Goal: Task Accomplishment & Management: Complete application form

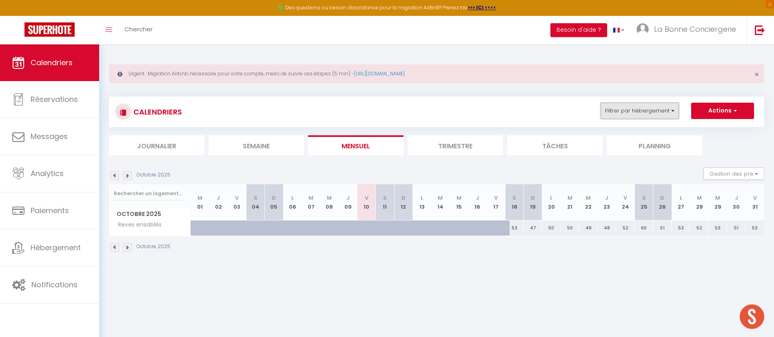
drag, startPoint x: 652, startPoint y: 107, endPoint x: 650, endPoint y: 111, distance: 4.4
click at [652, 107] on button "Filtrer par hébergement" at bounding box center [640, 111] width 78 height 16
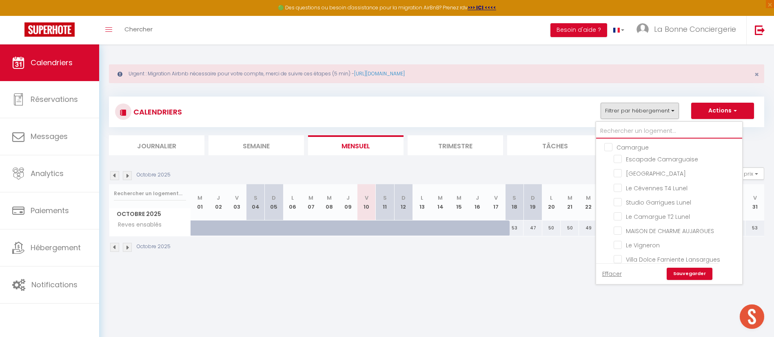
click at [643, 133] on input "text" at bounding box center [669, 131] width 146 height 15
type input "e"
checkbox input "false"
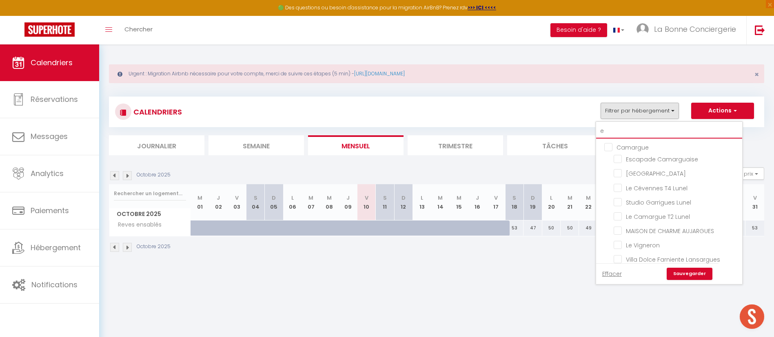
checkbox input "false"
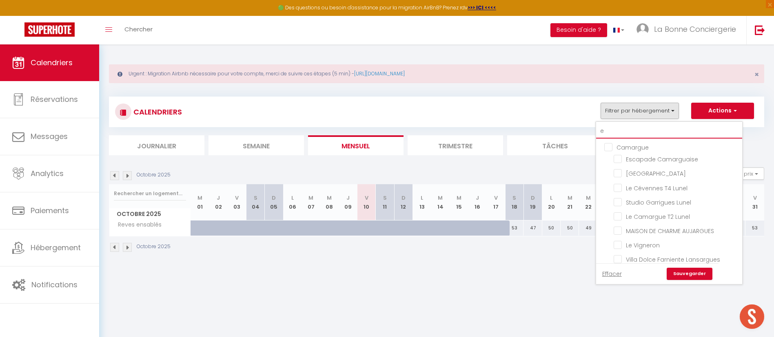
checkbox input "false"
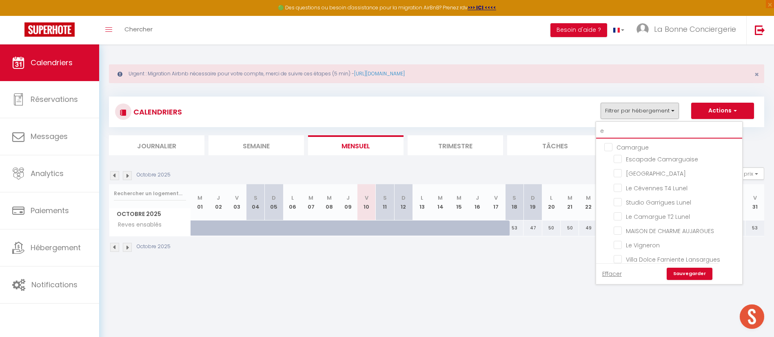
checkbox input "false"
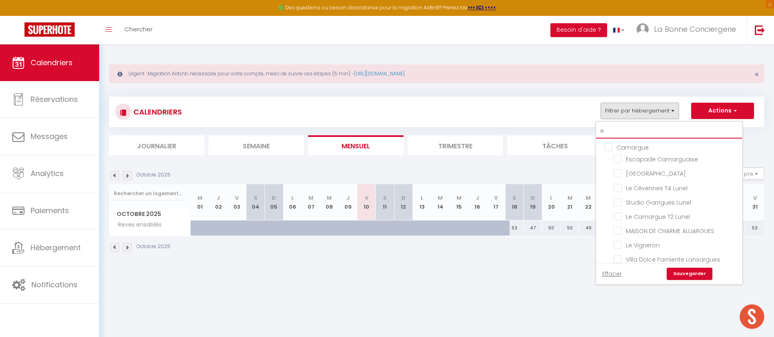
checkbox input "false"
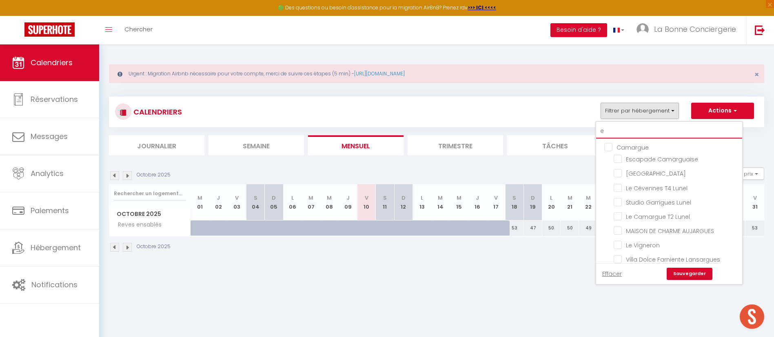
checkbox input "false"
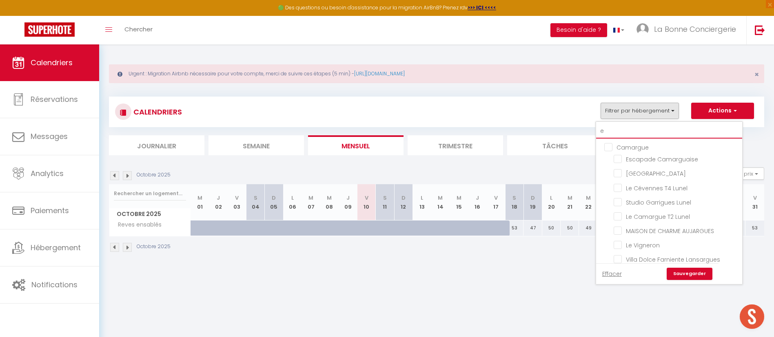
checkbox input "false"
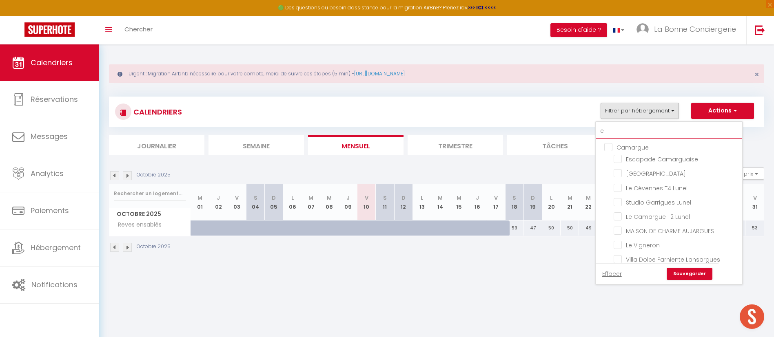
checkbox input "false"
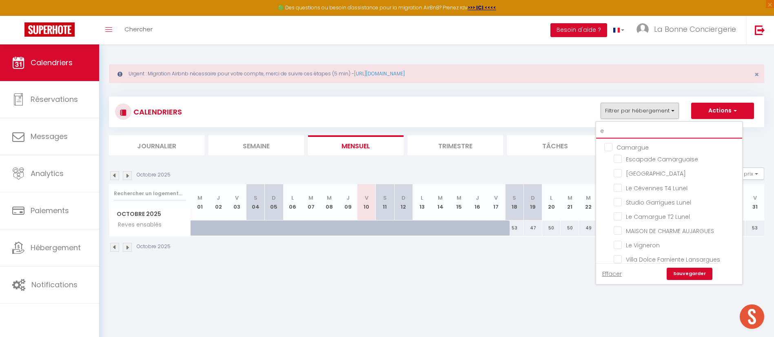
checkbox input "false"
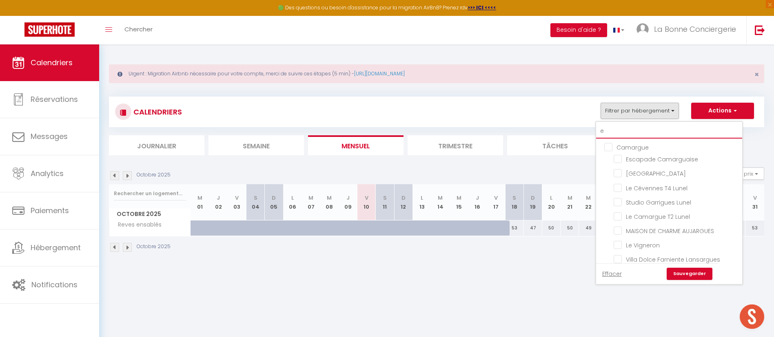
checkbox input "false"
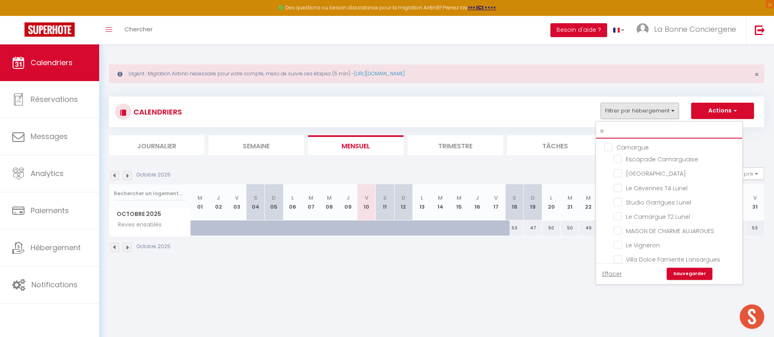
checkbox input "false"
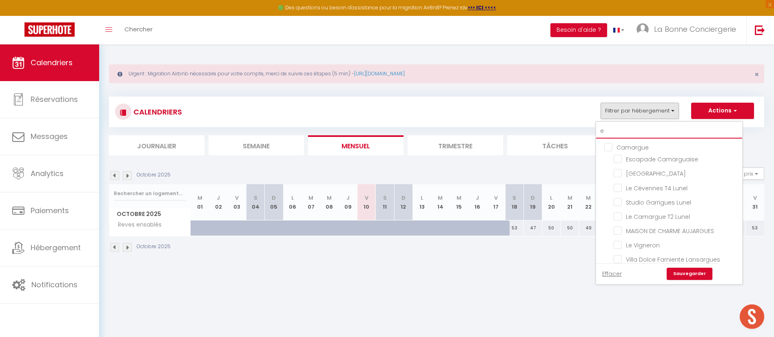
checkbox input "false"
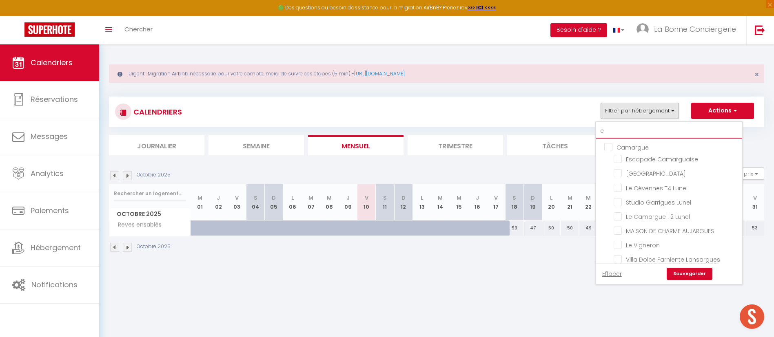
checkbox input "false"
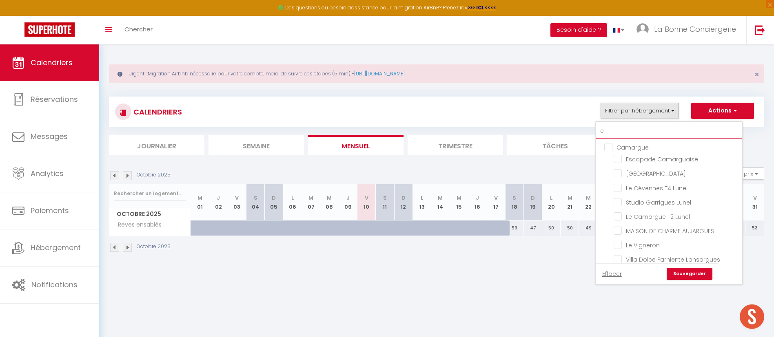
checkbox input "false"
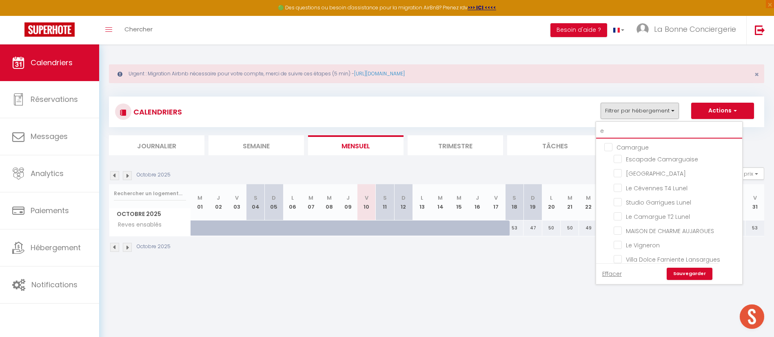
checkbox input "false"
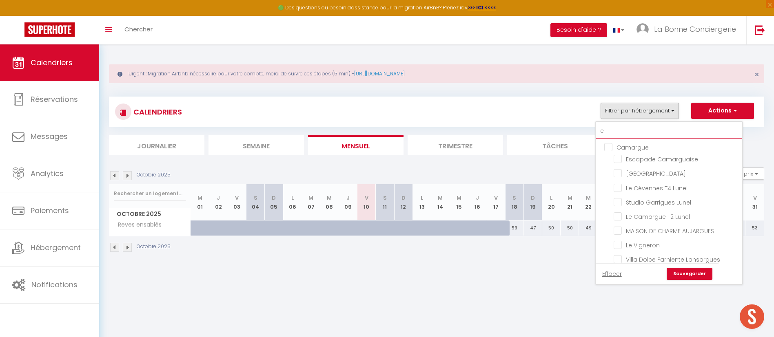
checkbox input "false"
type input "ed"
checkbox input "false"
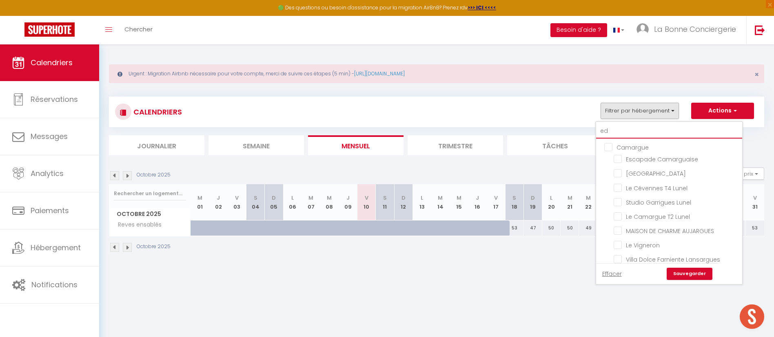
type input "ede"
checkbox input "false"
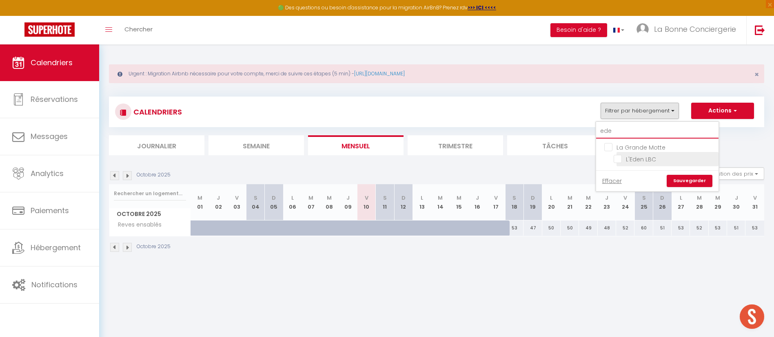
type input "ede"
click at [653, 157] on input "L'Eden LBC" at bounding box center [665, 159] width 102 height 8
checkbox input "true"
click at [689, 180] on link "Sauvegarder" at bounding box center [690, 181] width 46 height 12
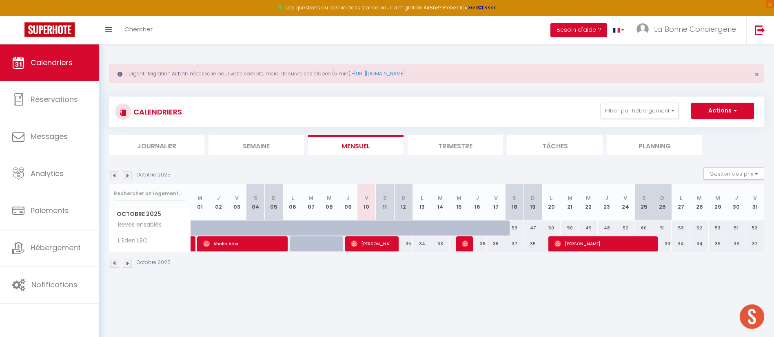
click at [409, 245] on div "35" at bounding box center [403, 244] width 18 height 15
type input "35"
select select "1"
type input "Dim 12 Octobre 2025"
type input "Lun 13 Octobre 2025"
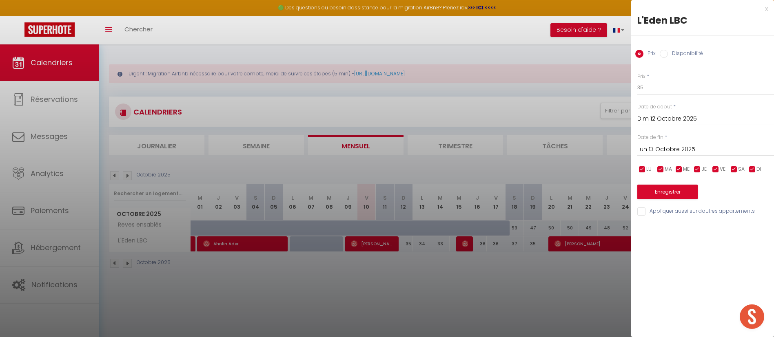
drag, startPoint x: 700, startPoint y: 39, endPoint x: 701, endPoint y: 48, distance: 9.0
click at [701, 40] on div "Prix Disponibilité" at bounding box center [702, 48] width 143 height 27
click at [701, 50] on label "Disponibilité" at bounding box center [685, 54] width 35 height 9
click at [668, 50] on input "Disponibilité" at bounding box center [664, 54] width 8 height 8
radio input "true"
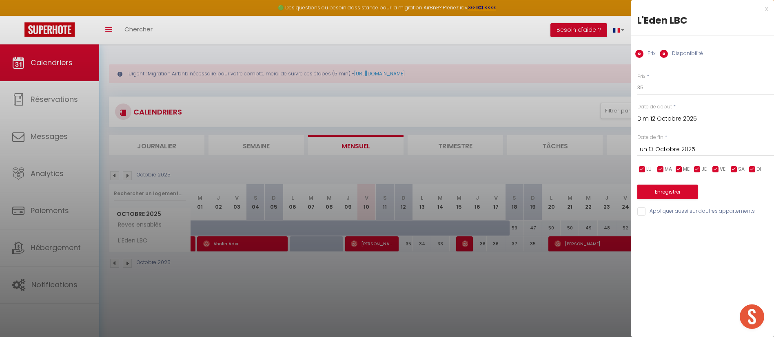
radio input "false"
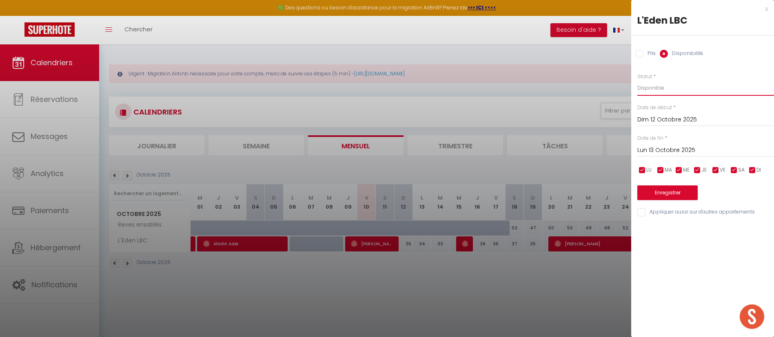
click at [681, 93] on select "Disponible Indisponible" at bounding box center [705, 88] width 137 height 16
select select "0"
click at [637, 80] on select "Disponible Indisponible" at bounding box center [705, 88] width 137 height 16
click at [680, 145] on input "Lun 13 Octobre 2025" at bounding box center [705, 150] width 137 height 11
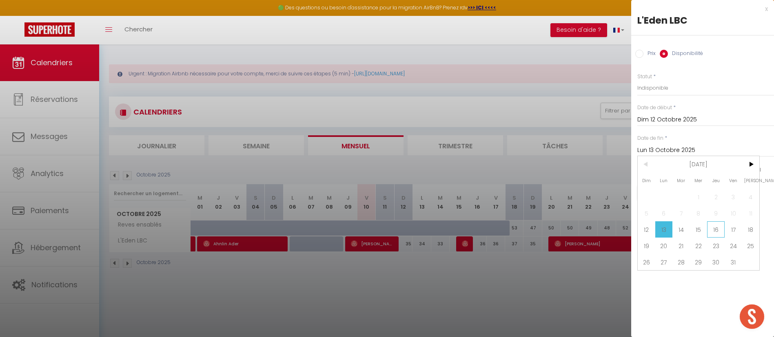
click at [716, 222] on span "16" at bounding box center [716, 230] width 18 height 16
type input "Jeu 16 Octobre 2025"
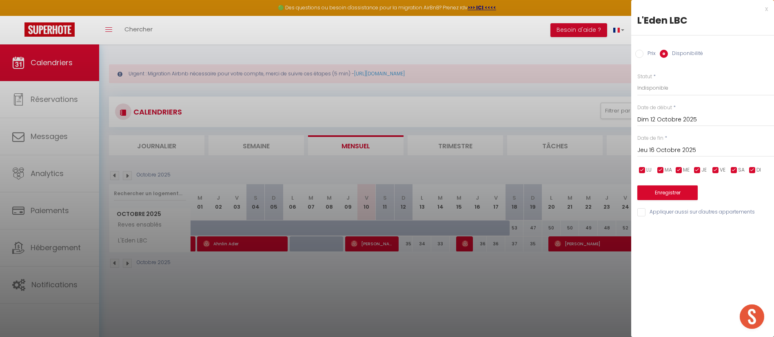
click at [765, 11] on div "x" at bounding box center [699, 9] width 137 height 10
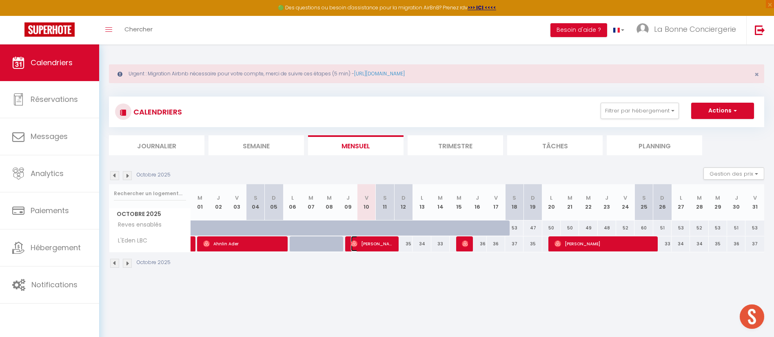
click at [379, 241] on span "[PERSON_NAME]" at bounding box center [372, 244] width 43 height 16
select select "OK"
select select "0"
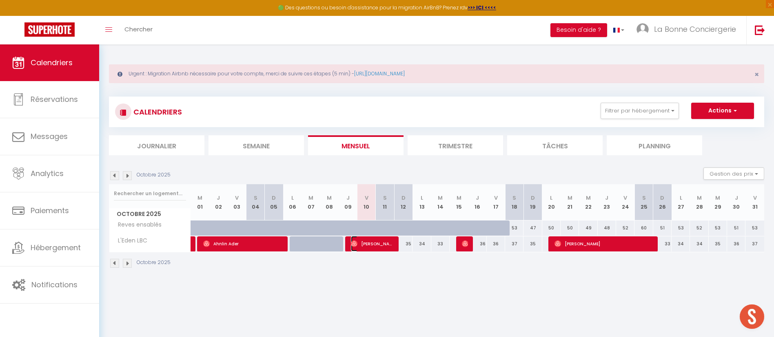
select select "1"
select select
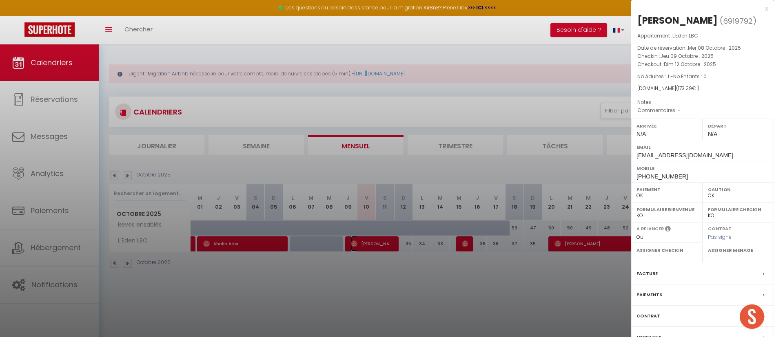
select select "44994"
click at [403, 263] on div at bounding box center [387, 168] width 774 height 337
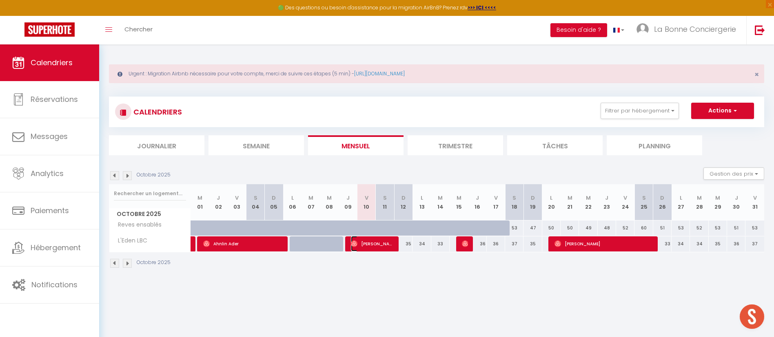
click at [382, 248] on span "[PERSON_NAME]" at bounding box center [372, 244] width 43 height 16
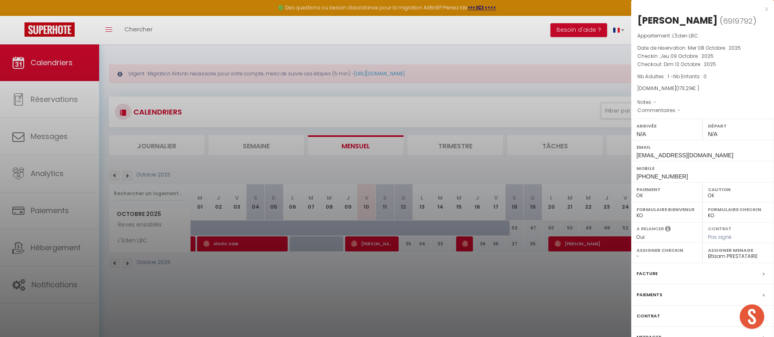
click at [439, 300] on div at bounding box center [387, 168] width 774 height 337
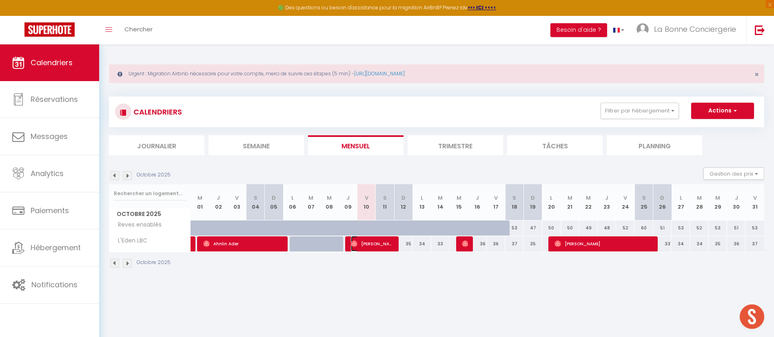
click at [388, 250] on span "[PERSON_NAME]" at bounding box center [372, 244] width 43 height 16
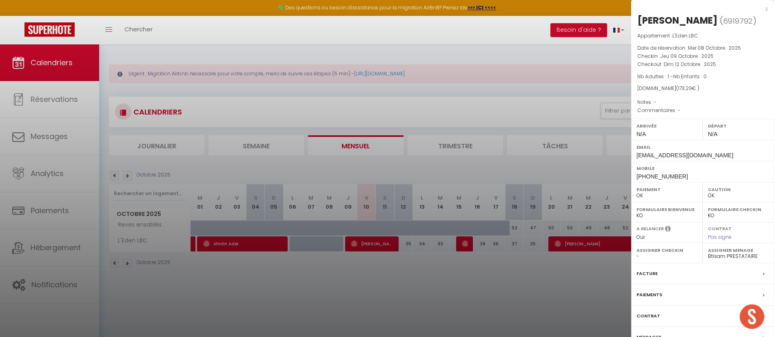
click at [390, 177] on div at bounding box center [387, 168] width 774 height 337
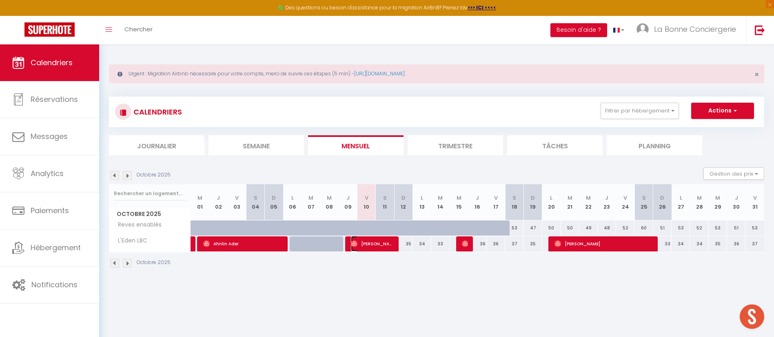
click at [372, 241] on span "[PERSON_NAME]" at bounding box center [372, 244] width 43 height 16
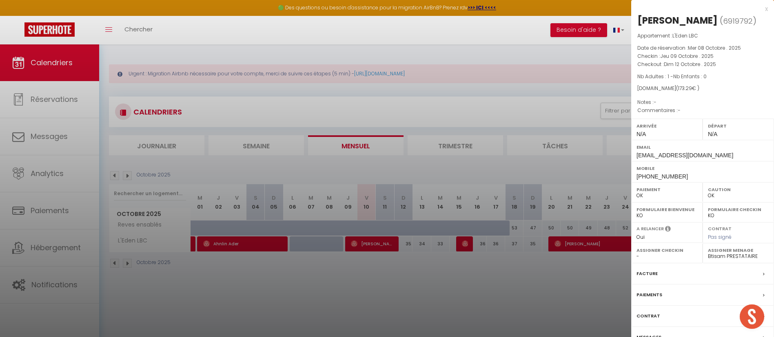
click at [487, 106] on div at bounding box center [387, 168] width 774 height 337
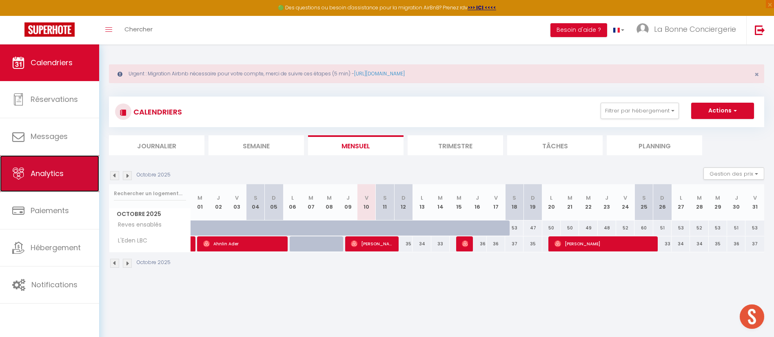
click at [68, 168] on link "Analytics" at bounding box center [49, 173] width 99 height 37
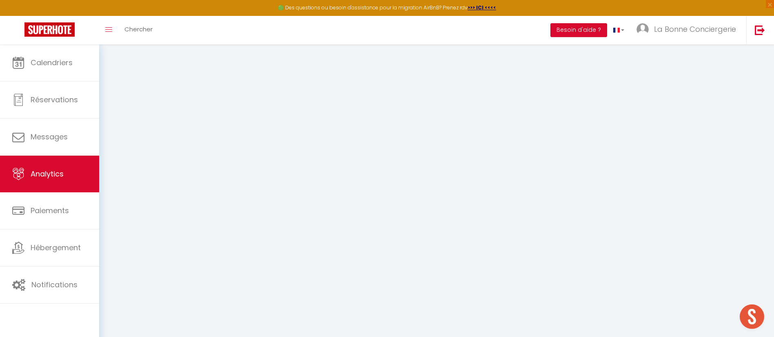
select select "2025"
select select "10"
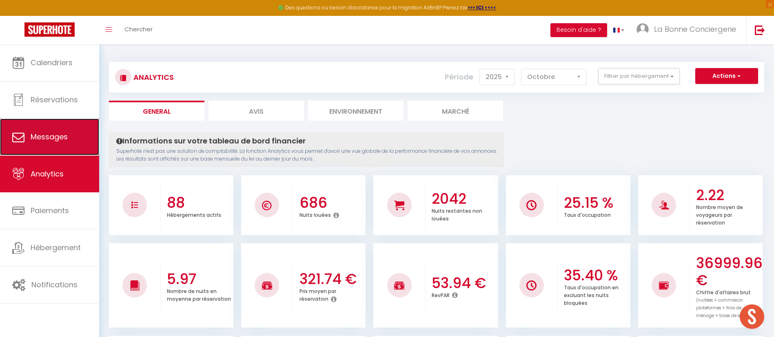
click at [69, 142] on link "Messages" at bounding box center [49, 137] width 99 height 37
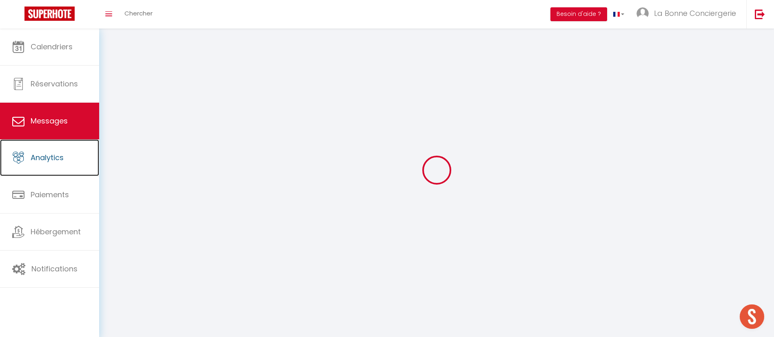
click at [73, 165] on link "Analytics" at bounding box center [49, 158] width 99 height 37
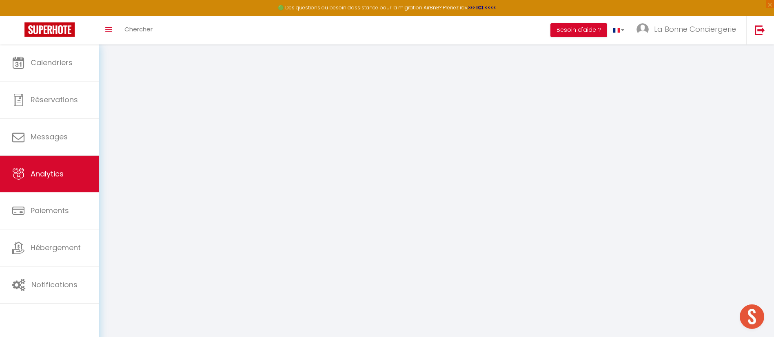
select select "2025"
select select "10"
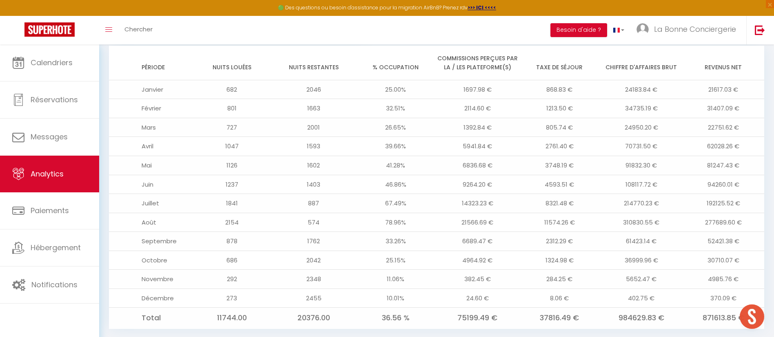
scroll to position [696, 0]
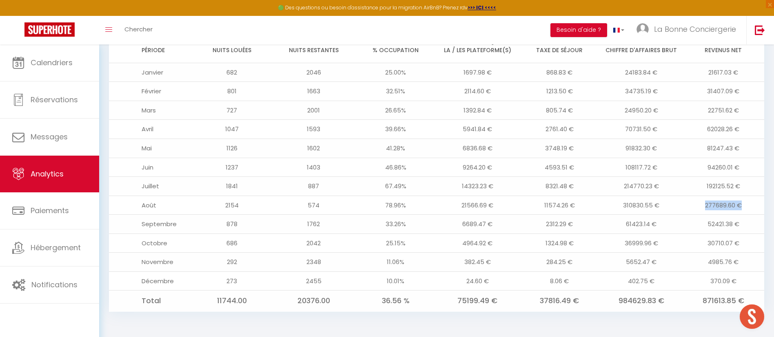
drag, startPoint x: 741, startPoint y: 201, endPoint x: 699, endPoint y: 206, distance: 42.3
click at [699, 206] on td "277689.60 €" at bounding box center [723, 205] width 82 height 19
click at [668, 202] on td "310830.55 €" at bounding box center [642, 205] width 82 height 19
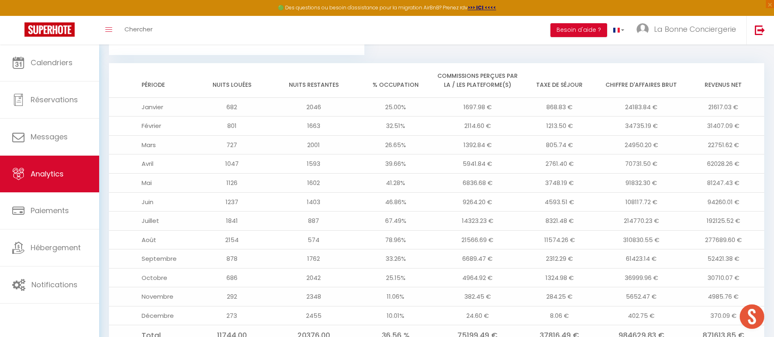
scroll to position [731, 0]
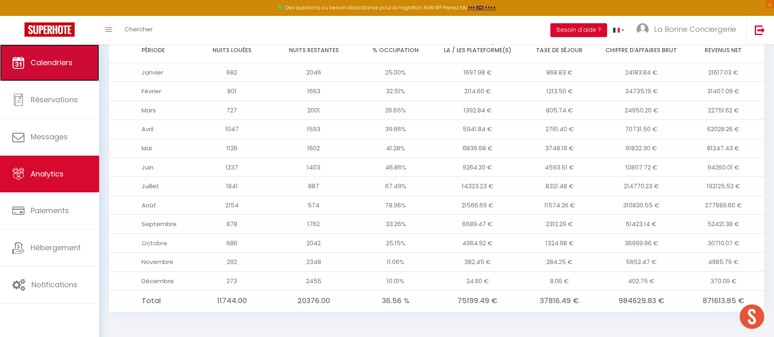
click at [49, 50] on link "Calendriers" at bounding box center [49, 62] width 99 height 37
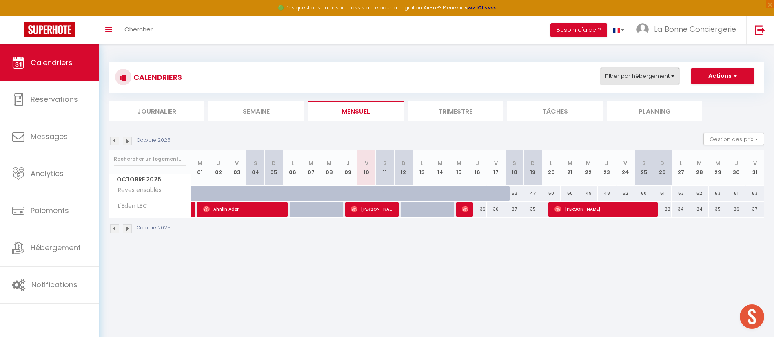
click at [634, 69] on button "Filtrer par hébergement" at bounding box center [640, 76] width 78 height 16
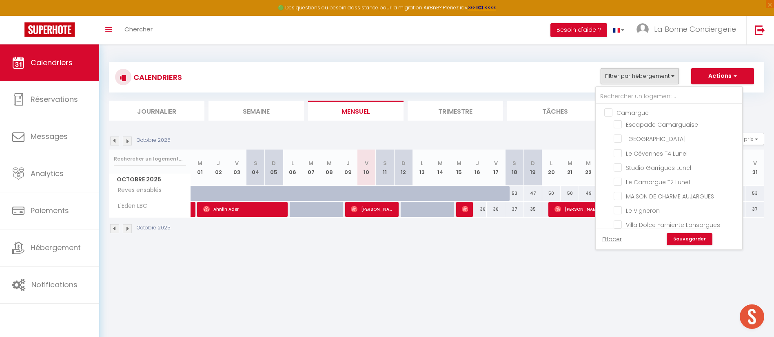
click at [637, 104] on ul "Camargue Escapade Camarguaise [GEOGRAPHIC_DATA] [GEOGRAPHIC_DATA] T4 Lunel Stud…" at bounding box center [669, 177] width 146 height 147
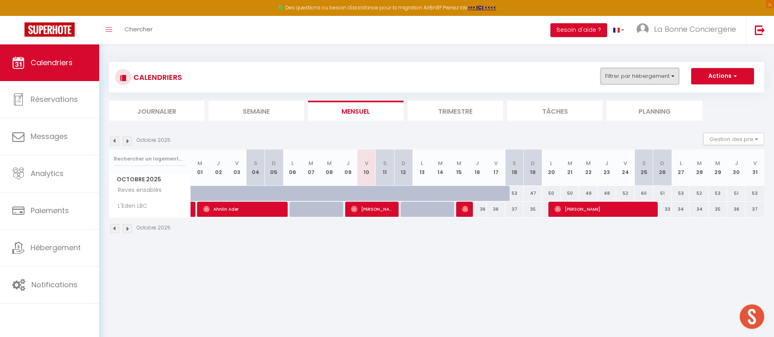
click at [630, 80] on button "Filtrer par hébergement" at bounding box center [640, 76] width 78 height 16
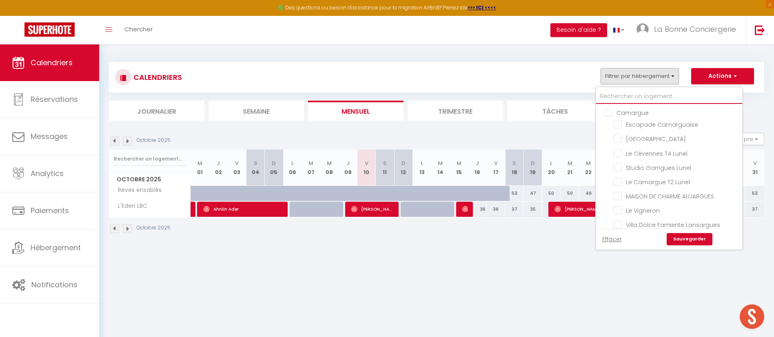
click at [614, 96] on input "text" at bounding box center [669, 96] width 146 height 15
type input "p"
checkbox input "false"
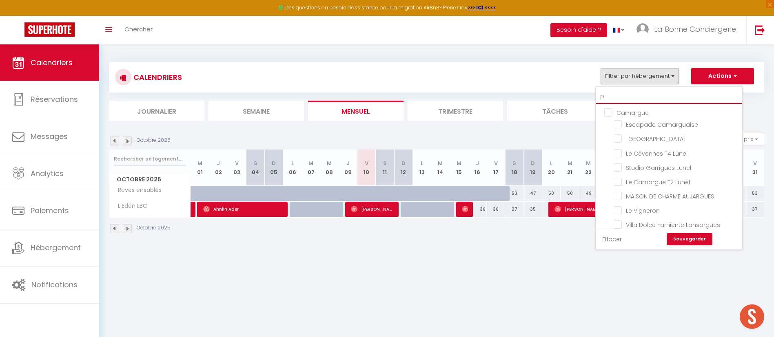
checkbox input "false"
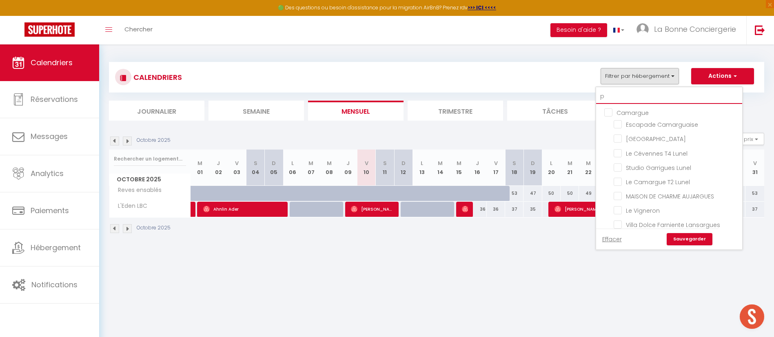
checkbox input "false"
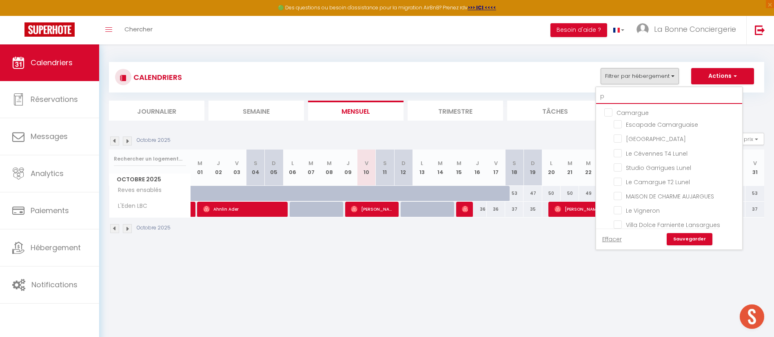
checkbox input "false"
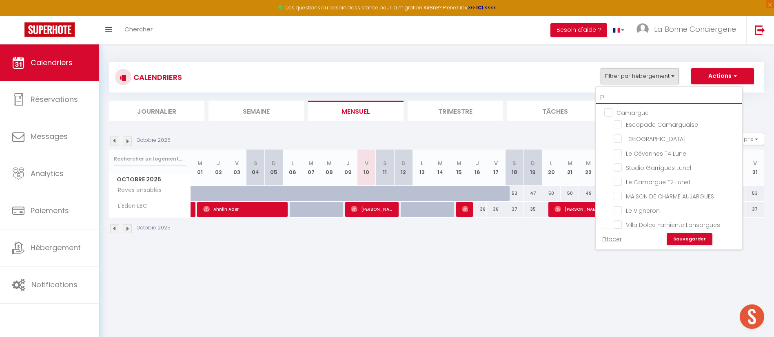
checkbox input "false"
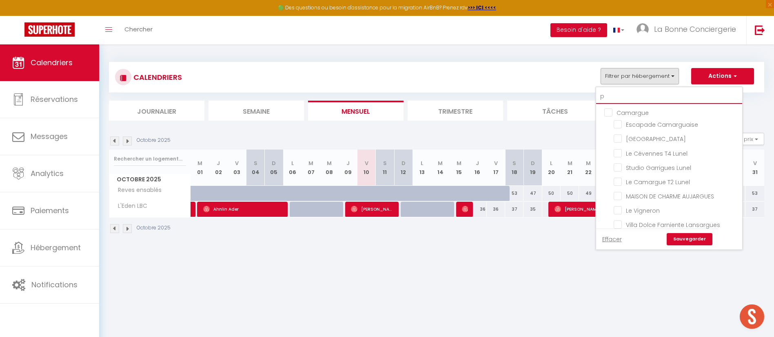
checkbox input "false"
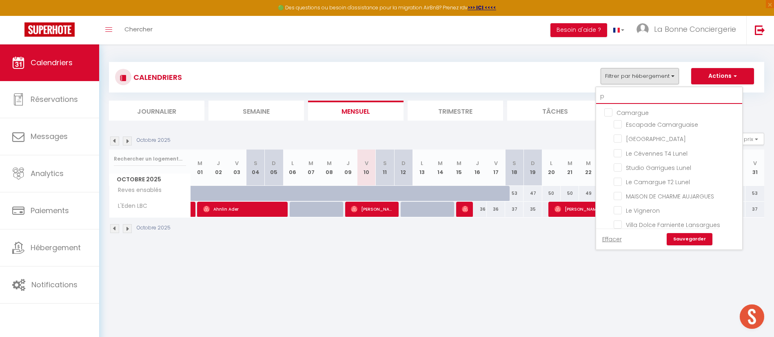
checkbox input "false"
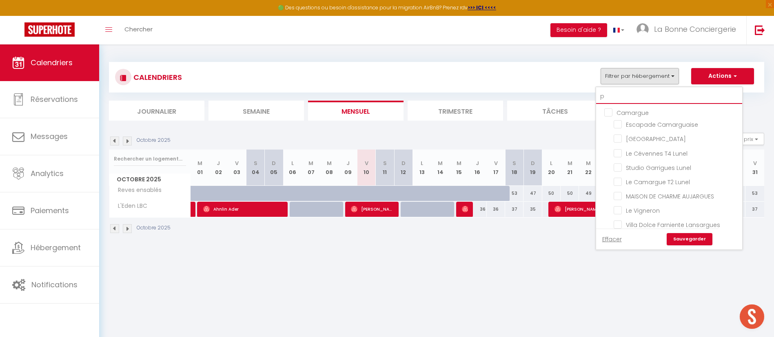
checkbox input "false"
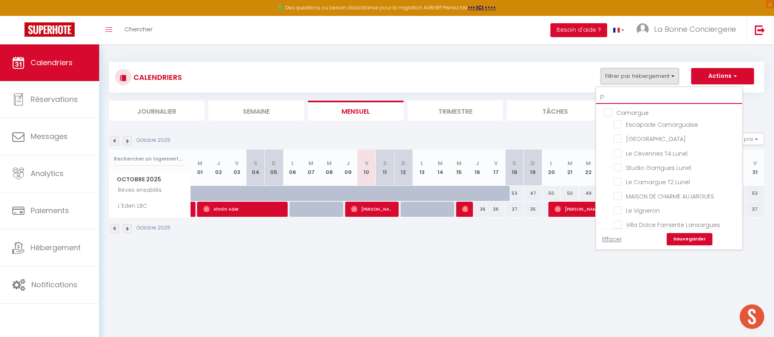
checkbox input "false"
type input "pe"
checkbox input "false"
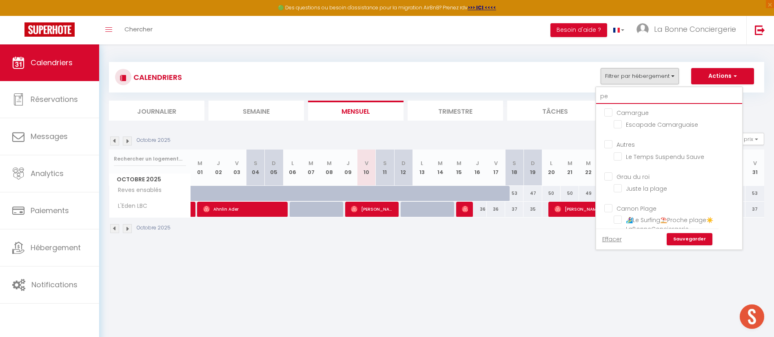
type input "pet"
checkbox input "false"
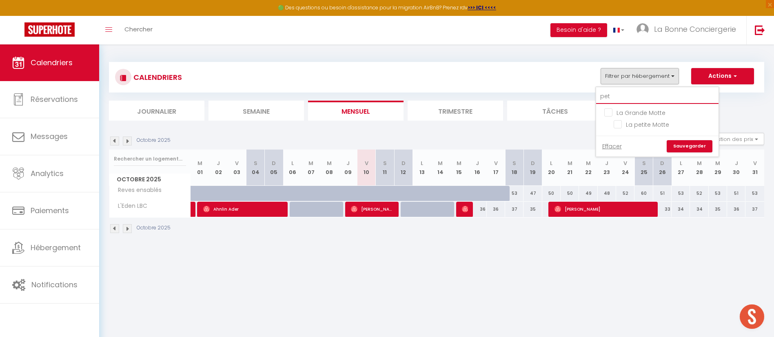
type input "peti"
checkbox input "false"
type input "peti"
click at [639, 119] on li "La petite Motte" at bounding box center [668, 125] width 102 height 14
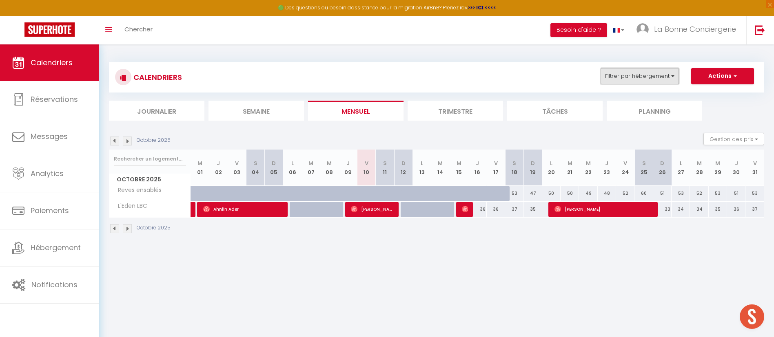
click at [671, 78] on button "Filtrer par hébergement" at bounding box center [640, 76] width 78 height 16
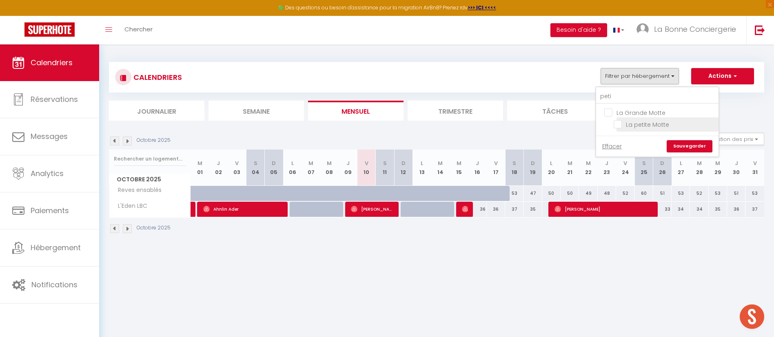
click at [643, 124] on input "La petite Motte" at bounding box center [665, 124] width 102 height 8
checkbox input "true"
click at [677, 142] on link "Sauvegarder" at bounding box center [690, 146] width 46 height 12
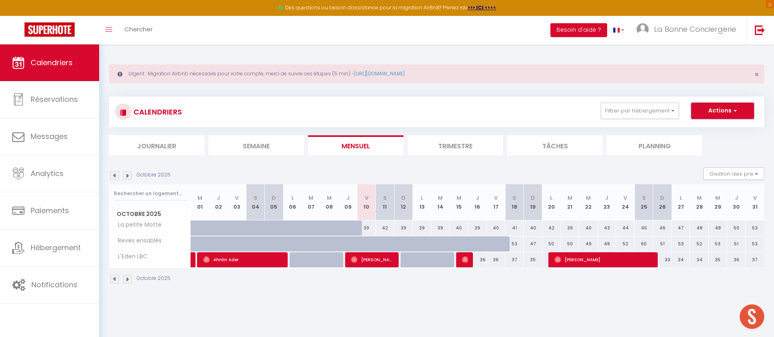
drag, startPoint x: 727, startPoint y: 112, endPoint x: 715, endPoint y: 113, distance: 11.5
click at [725, 110] on button "Actions" at bounding box center [722, 111] width 63 height 16
click at [292, 174] on div "Octobre 2025 Gestion des prix Nb Nuits minimum Règles Disponibilité" at bounding box center [436, 176] width 655 height 17
click at [110, 179] on img at bounding box center [114, 175] width 9 height 9
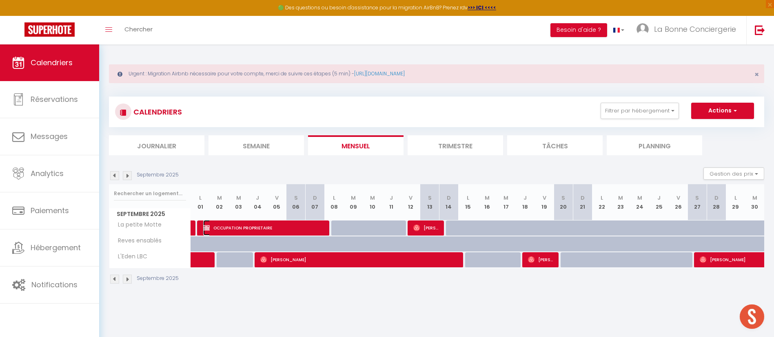
click at [231, 226] on span "OCCUPATION PROPRIETAIRE" at bounding box center [264, 228] width 122 height 16
select select "OK"
select select "KO"
select select "0"
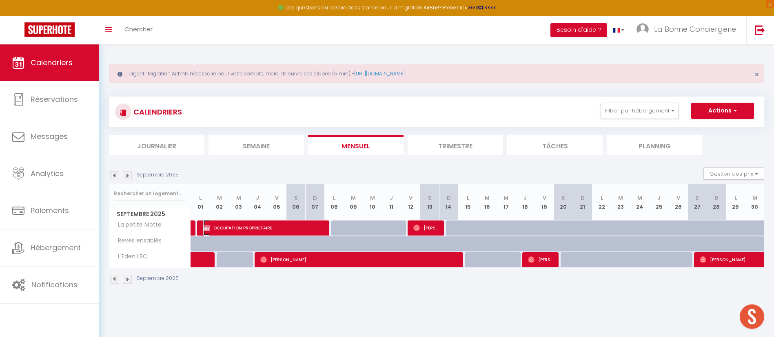
select select "1"
select select
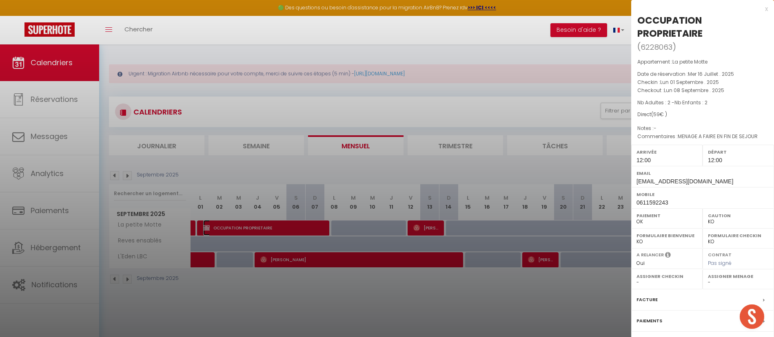
select select "15623"
click at [657, 319] on label "Paiements" at bounding box center [650, 321] width 26 height 9
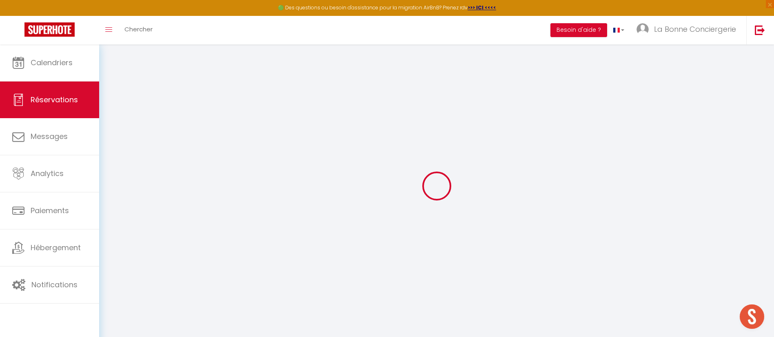
select select "0"
select select
checkbox input "false"
select select
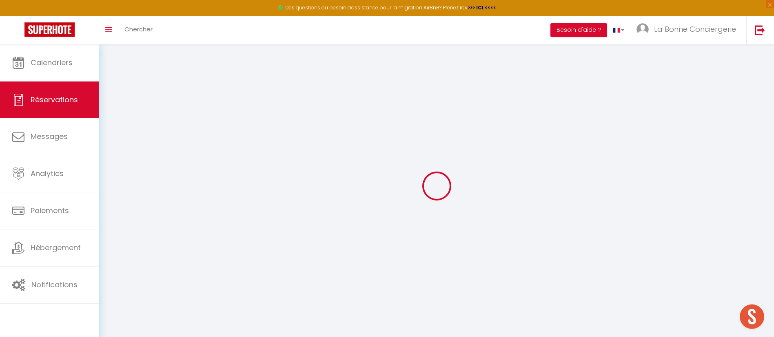
select select
checkbox input "false"
type textarea "MENAGE A FAIRE EN FIN DE SEJOUR"
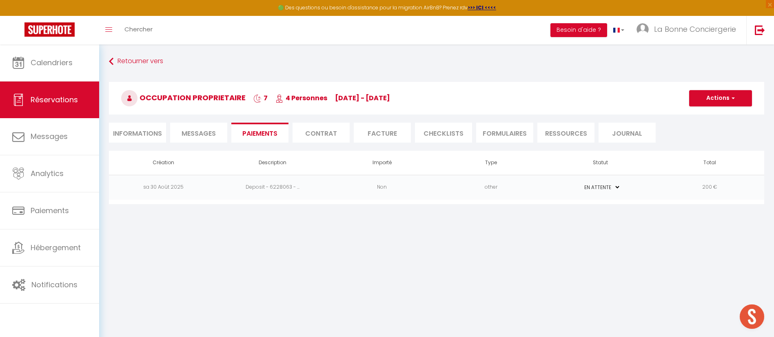
select select "12:00"
click at [142, 134] on li "Informations" at bounding box center [137, 133] width 57 height 20
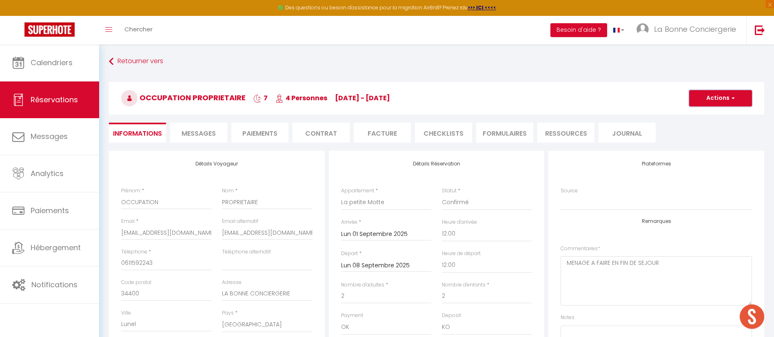
drag, startPoint x: 726, startPoint y: 92, endPoint x: 720, endPoint y: 119, distance: 27.2
click at [726, 93] on button "Actions" at bounding box center [720, 98] width 63 height 16
click at [713, 129] on link "Dupliquer" at bounding box center [712, 127] width 64 height 11
select select
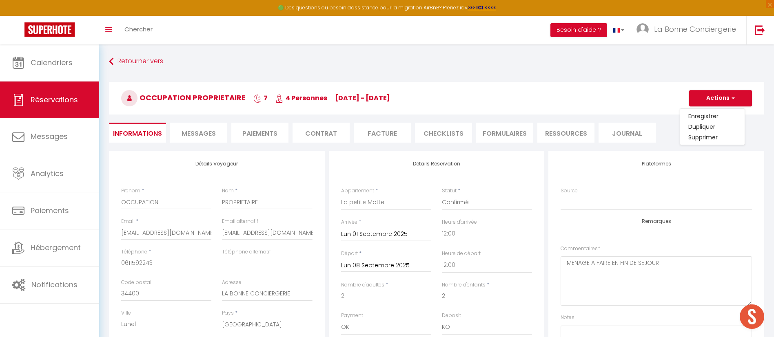
select select
checkbox input "false"
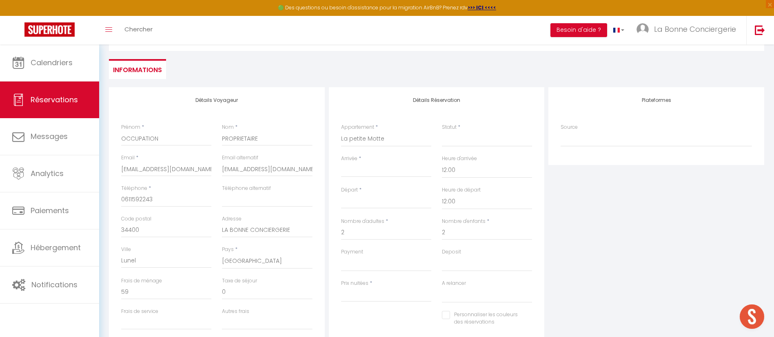
scroll to position [122, 0]
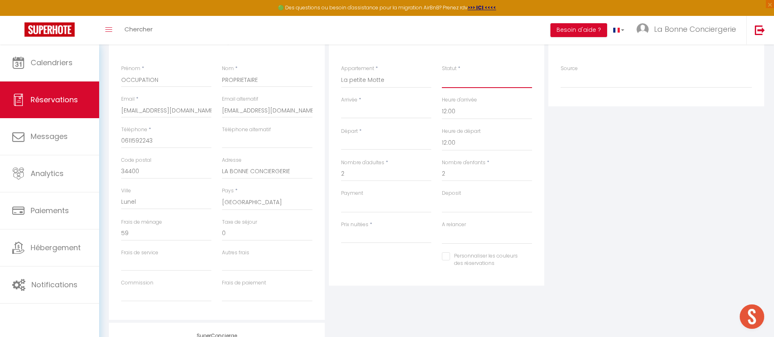
click at [447, 85] on select "Confirmé Non Confirmé [PERSON_NAME] par le voyageur No Show Request" at bounding box center [487, 81] width 90 height 16
select select "1"
click at [442, 73] on select "Confirmé Non Confirmé [PERSON_NAME] par le voyageur No Show Request" at bounding box center [487, 81] width 90 height 16
select select
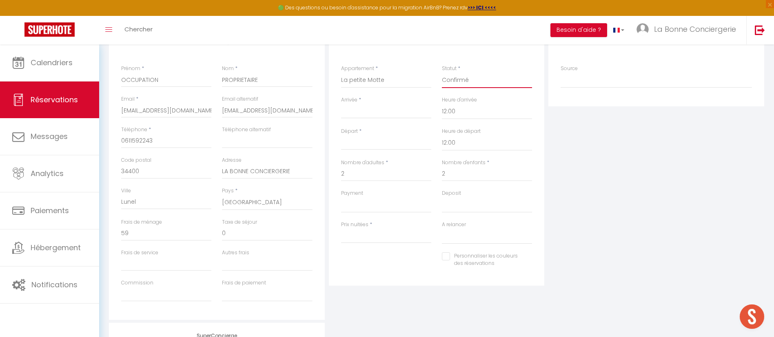
select select
checkbox input "false"
click at [415, 106] on div "< [DATE] > Dim Lun Mar Mer Jeu Ven Sam 1 2 3 4 5 6 7 8 9 10 11 12 13 14 15 16 1…" at bounding box center [386, 111] width 90 height 15
click at [392, 120] on div "Arrivée * < [DATE] > Dim Lun Mar Mer Jeu Ven Sam 1 2 3 4 5 6 7 8 9 10 11 12 13 …" at bounding box center [386, 111] width 101 height 31
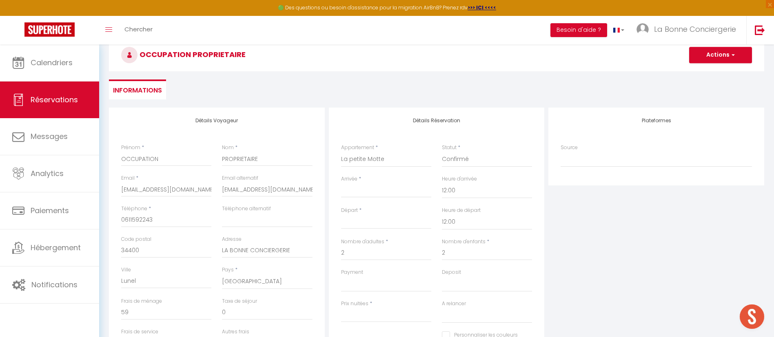
scroll to position [0, 0]
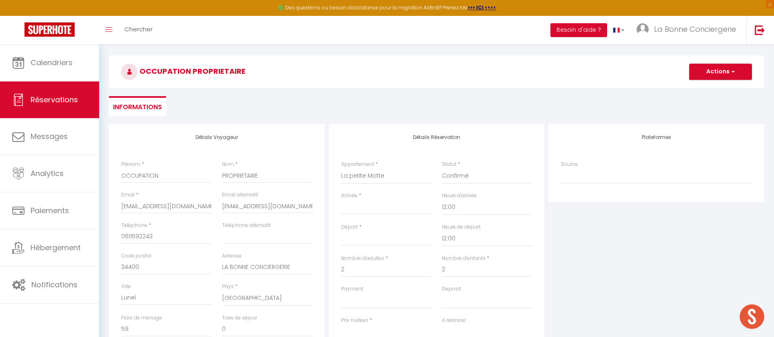
click at [361, 207] on input "Arrivée" at bounding box center [386, 208] width 90 height 11
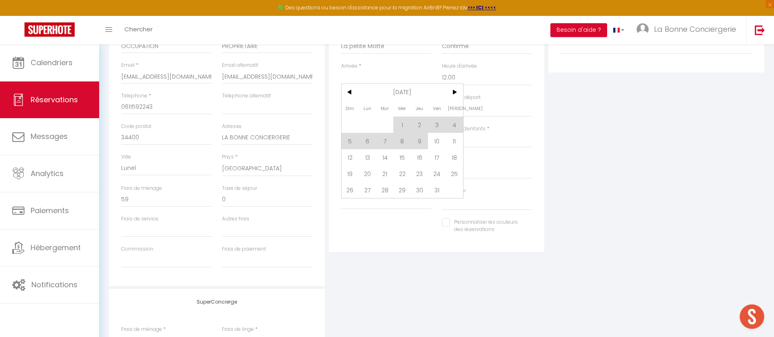
scroll to position [245, 0]
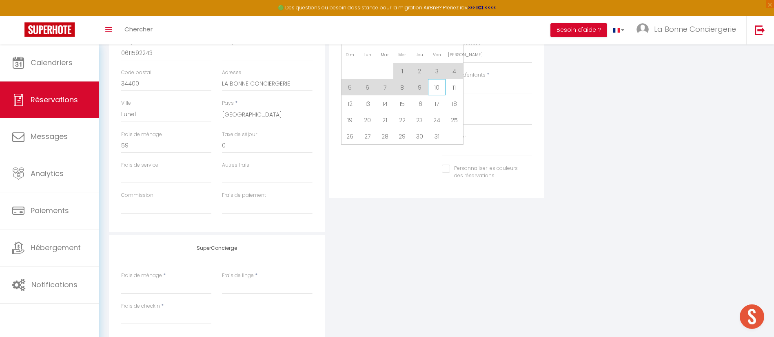
click at [436, 86] on span "10" at bounding box center [437, 87] width 18 height 16
type input "Ven 10 Octobre 2025"
type input "Sam 11 Octobre 2025"
select select
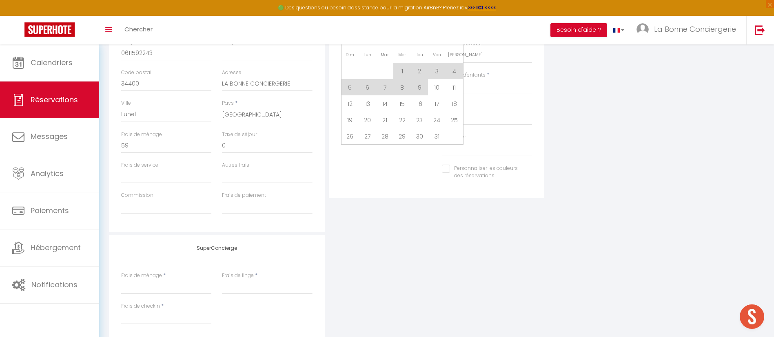
select select
checkbox input "false"
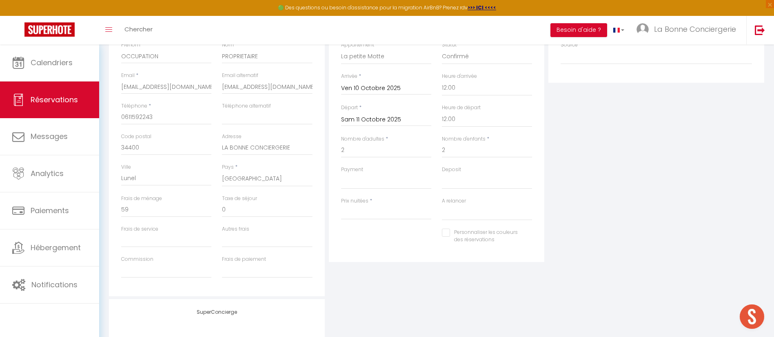
scroll to position [122, 0]
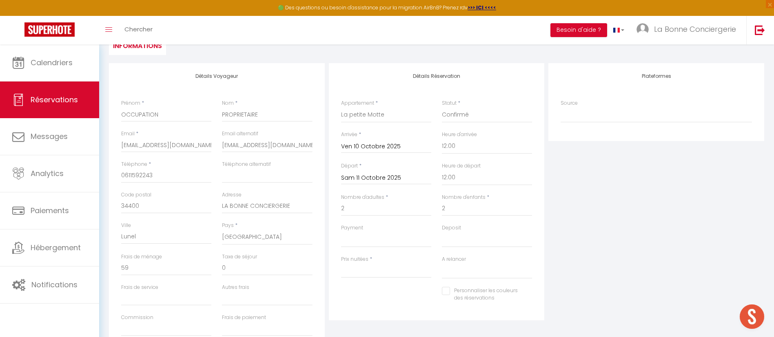
drag, startPoint x: 395, startPoint y: 175, endPoint x: 383, endPoint y: 191, distance: 19.8
click at [395, 176] on input "Sam 11 Octobre 2025" at bounding box center [386, 178] width 90 height 11
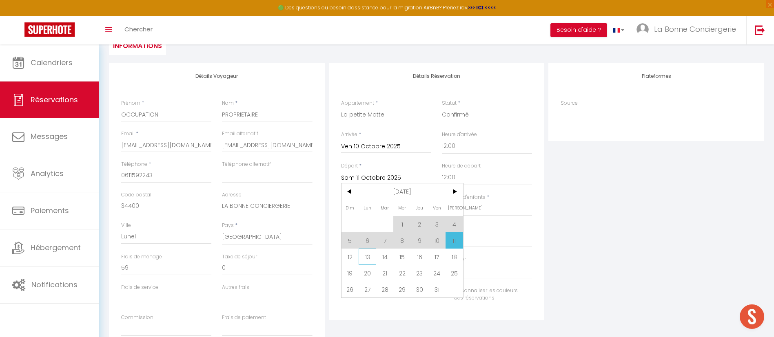
click at [370, 257] on span "13" at bounding box center [368, 257] width 18 height 16
type input "Lun 13 Octobre 2025"
select select
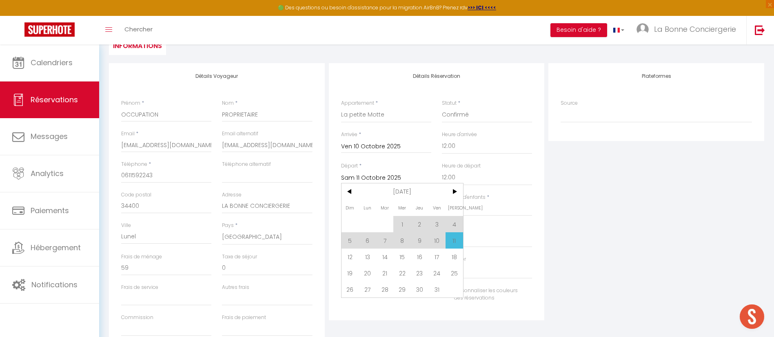
checkbox input "false"
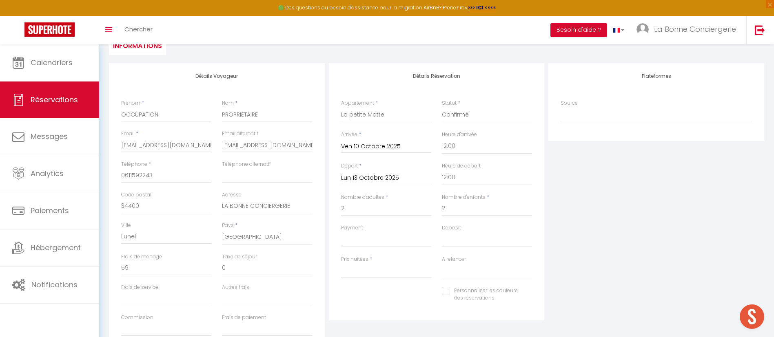
type input "8.64"
drag, startPoint x: 395, startPoint y: 242, endPoint x: 395, endPoint y: 246, distance: 4.5
click at [395, 242] on select "OK KO" at bounding box center [386, 240] width 90 height 16
click at [341, 232] on select "OK KO" at bounding box center [386, 240] width 90 height 16
click at [379, 270] on input "120" at bounding box center [386, 271] width 90 height 15
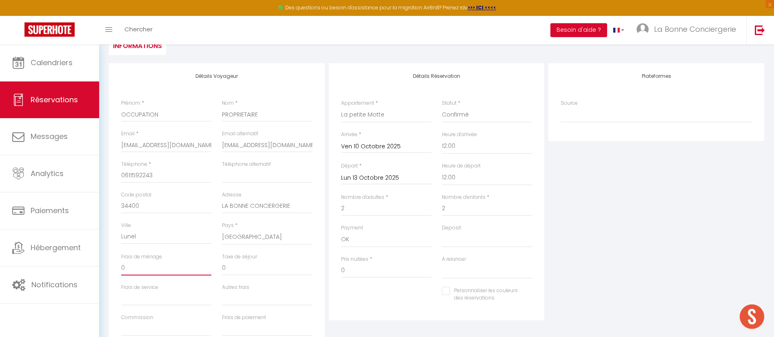
click at [157, 269] on input "0" at bounding box center [166, 268] width 90 height 15
click at [482, 237] on select "OK KO" at bounding box center [487, 240] width 90 height 16
click at [442, 232] on select "OK KO" at bounding box center [487, 240] width 90 height 16
click at [467, 272] on select "Oui Non" at bounding box center [487, 272] width 90 height 16
click at [442, 264] on select "Oui Non" at bounding box center [487, 272] width 90 height 16
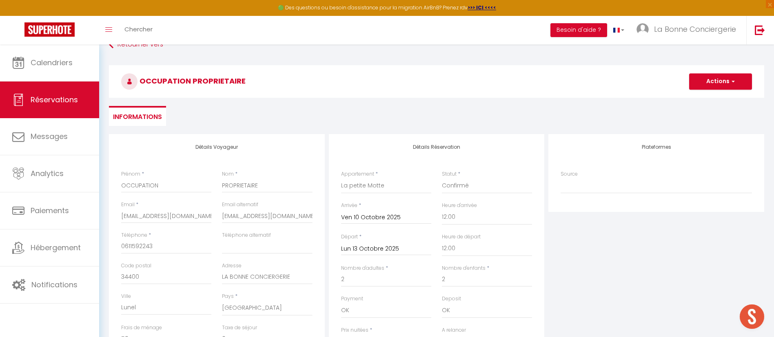
scroll to position [0, 0]
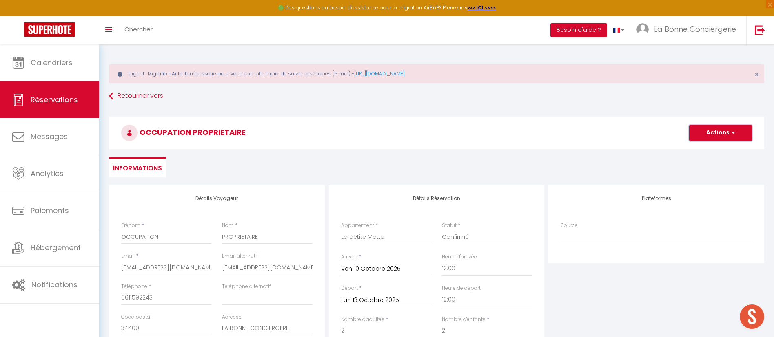
click at [717, 139] on button "Actions" at bounding box center [720, 133] width 63 height 16
click at [704, 155] on link "Enregistrer" at bounding box center [712, 151] width 64 height 11
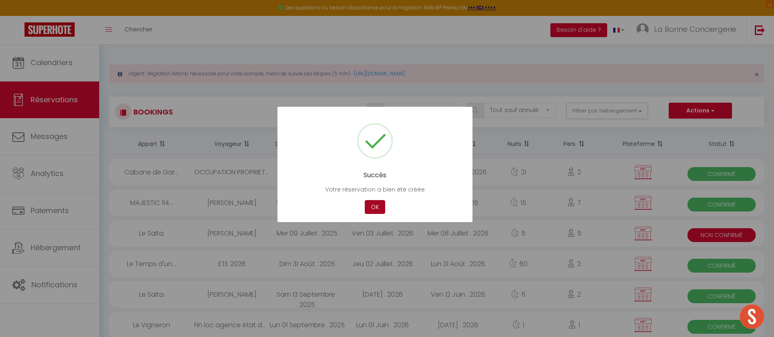
drag, startPoint x: 380, startPoint y: 217, endPoint x: 381, endPoint y: 210, distance: 7.4
click at [380, 216] on div "Succès Votre réservation a bien été créée Not valid Cancel OK" at bounding box center [374, 165] width 195 height 116
click at [381, 210] on button "OK" at bounding box center [375, 207] width 20 height 14
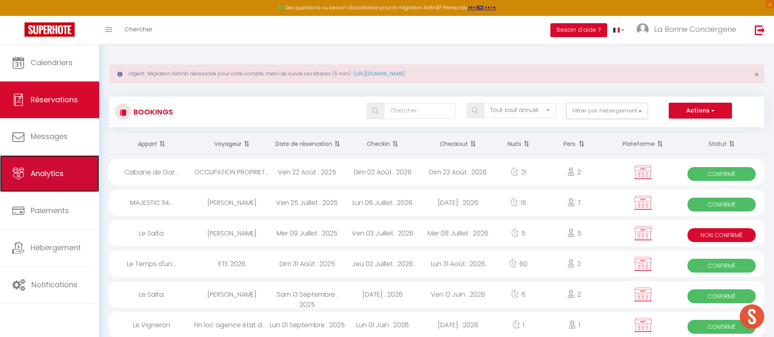
click at [78, 174] on link "Analytics" at bounding box center [49, 173] width 99 height 37
